Goal: Information Seeking & Learning: Learn about a topic

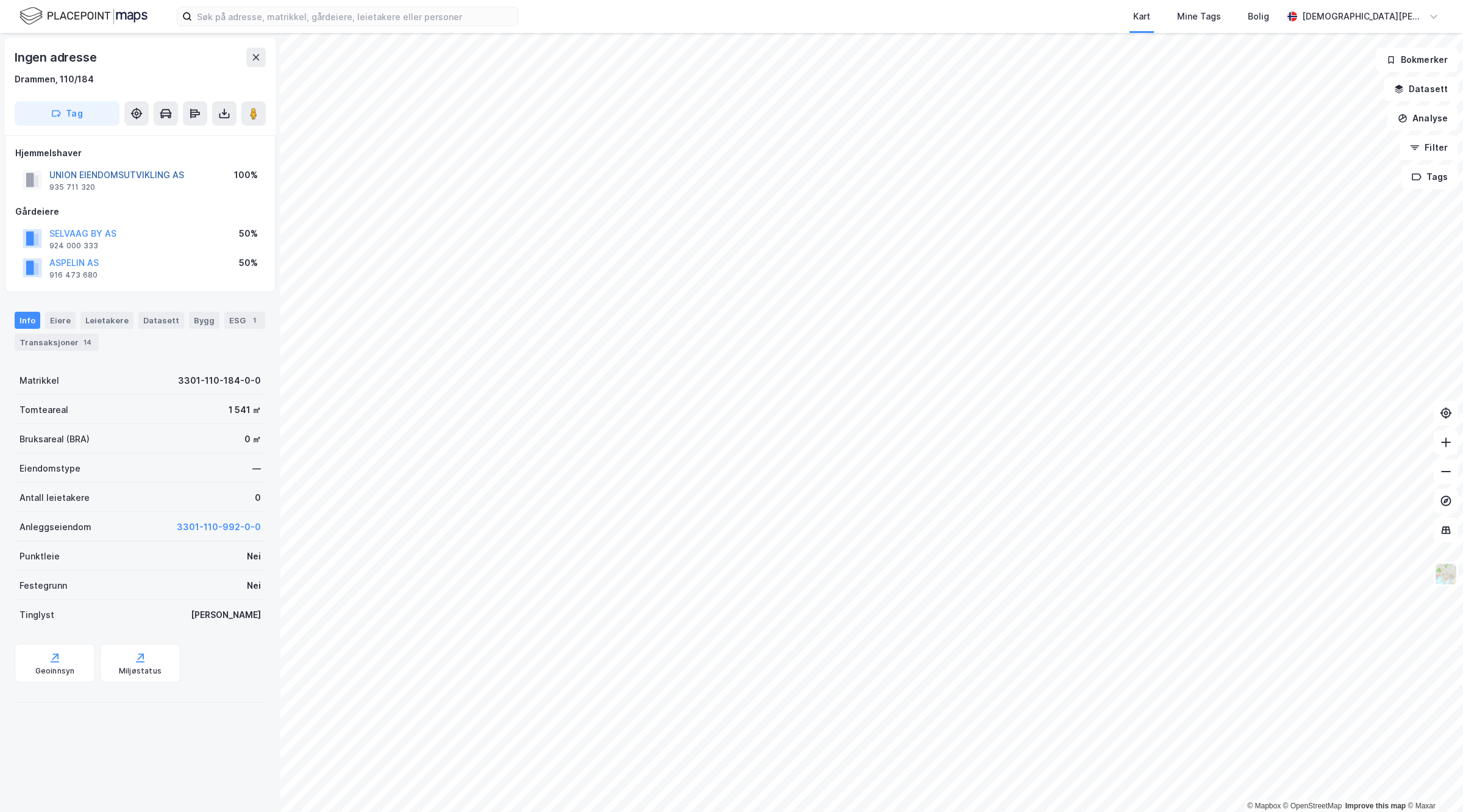
click at [0, 0] on button "UNION EIENDOMSUTVIKLING AS" at bounding box center [0, 0] width 0 height 0
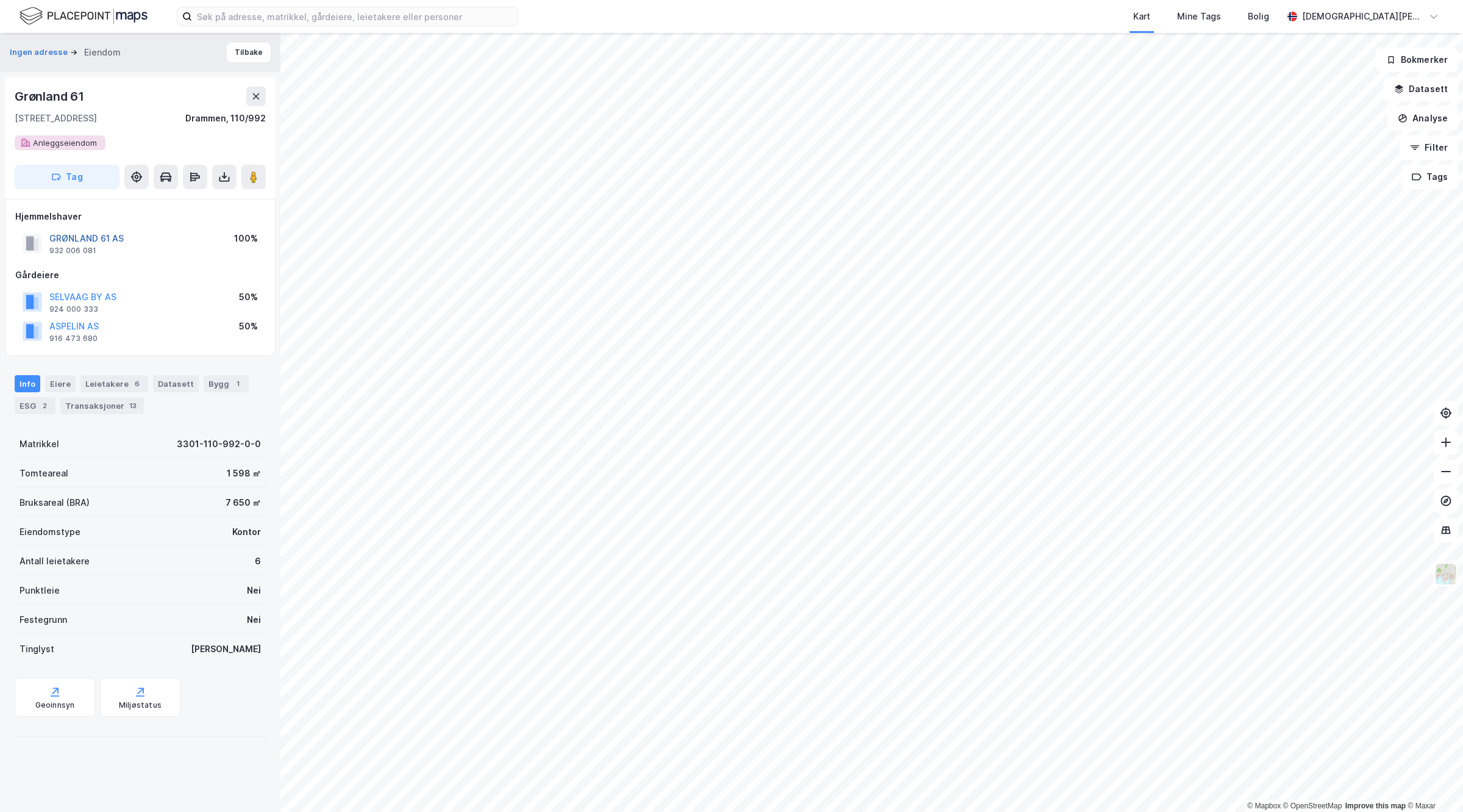
click at [0, 0] on button "GRØNLAND 61 AS" at bounding box center [0, 0] width 0 height 0
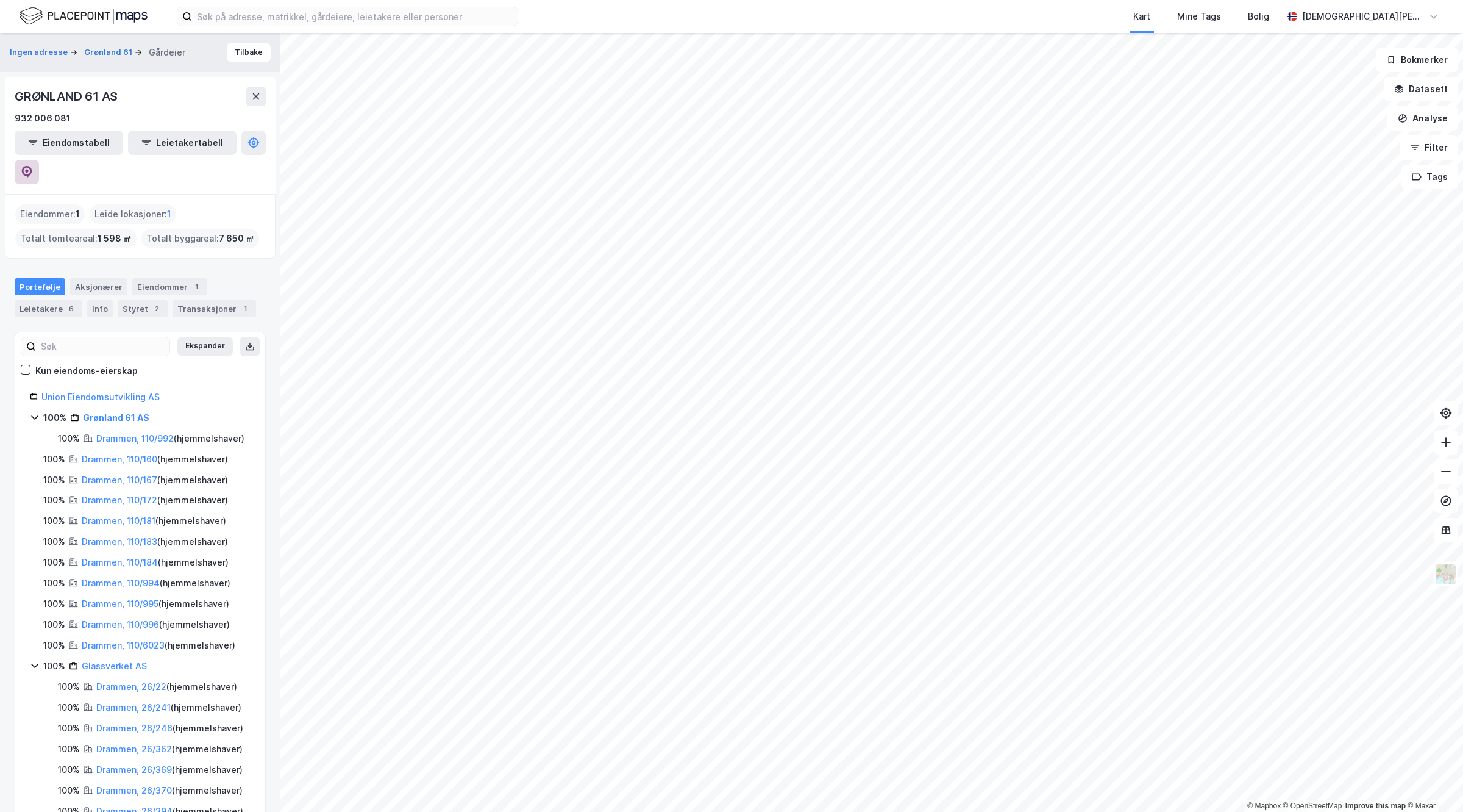
click at [39, 160] on button at bounding box center [27, 172] width 25 height 25
click at [49, 278] on div "Portefølje Aksjonærer Eiendommer 1 Leietakere 6 Info Styret 2 Transaksjoner 1" at bounding box center [140, 297] width 251 height 39
click at [48, 300] on div "Leietakere 6" at bounding box center [48, 308] width 68 height 17
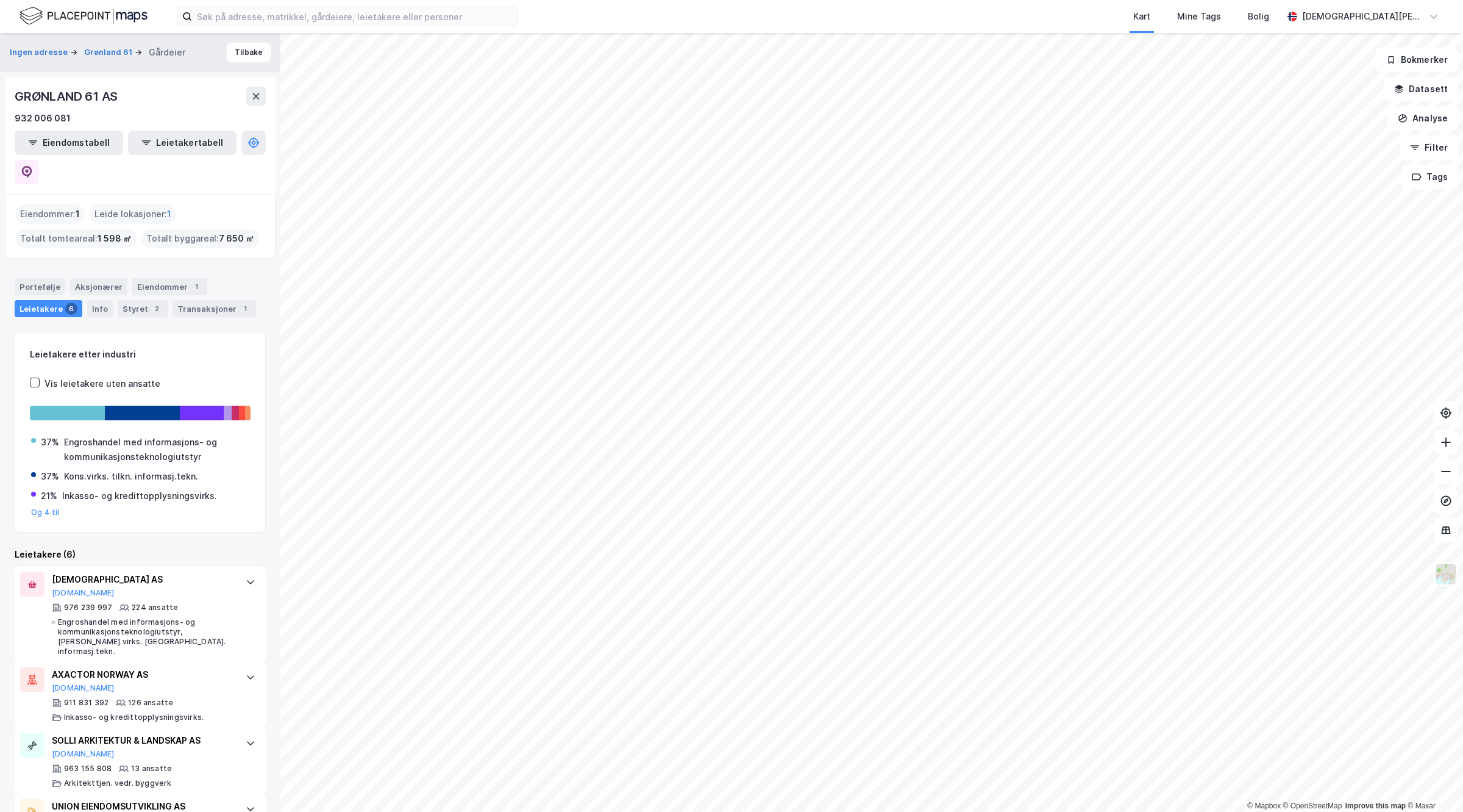
scroll to position [169, 0]
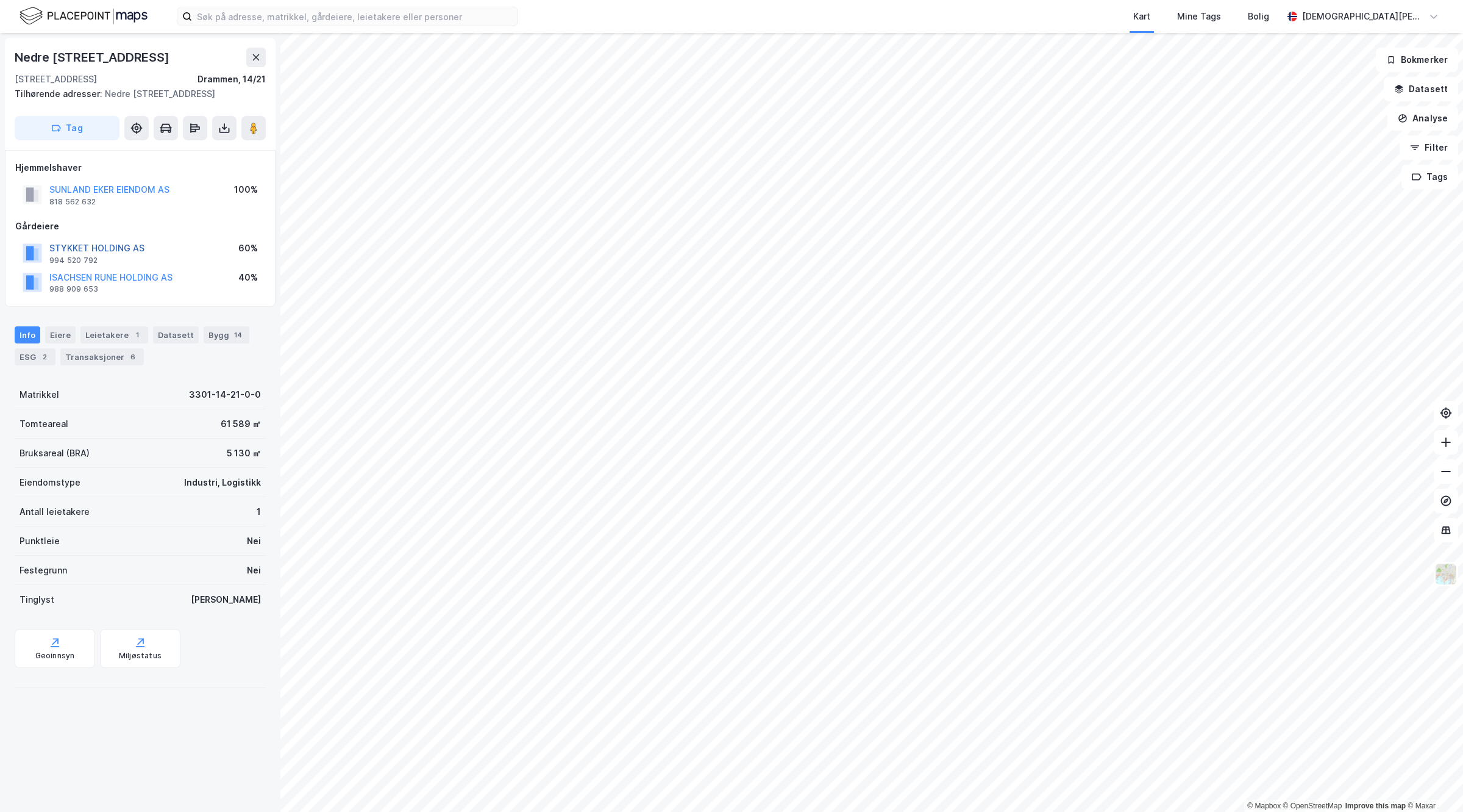
click at [0, 0] on button "STYKKET HOLDING AS" at bounding box center [0, 0] width 0 height 0
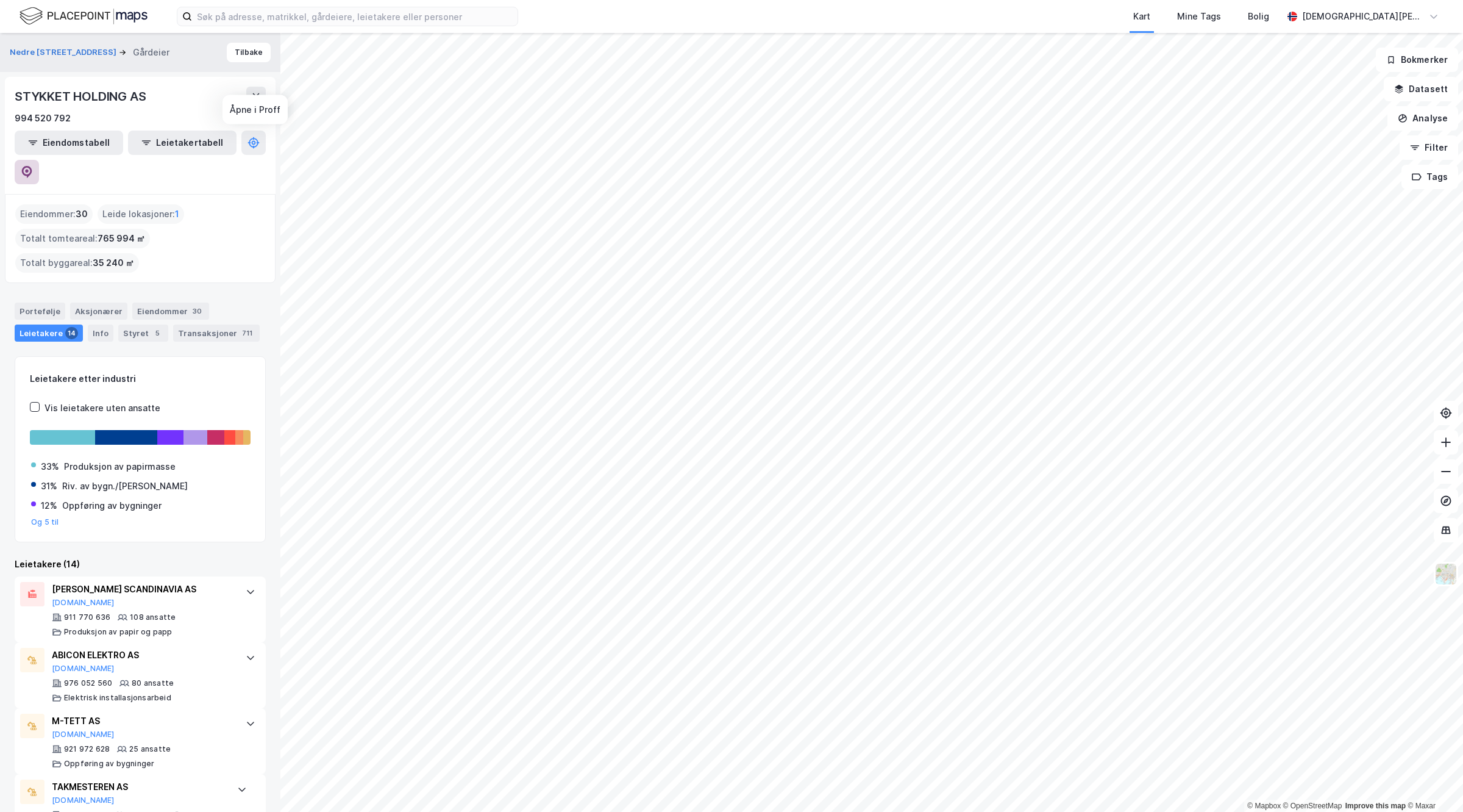
click at [33, 166] on icon at bounding box center [27, 171] width 12 height 12
